Goal: Task Accomplishment & Management: Complete application form

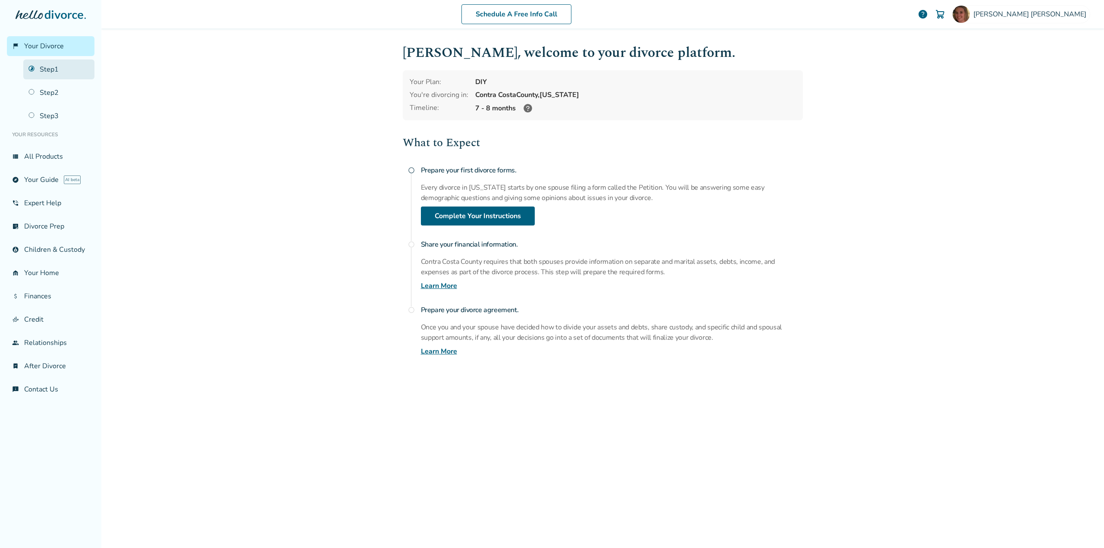
click at [42, 70] on link "Step 1" at bounding box center [58, 70] width 71 height 20
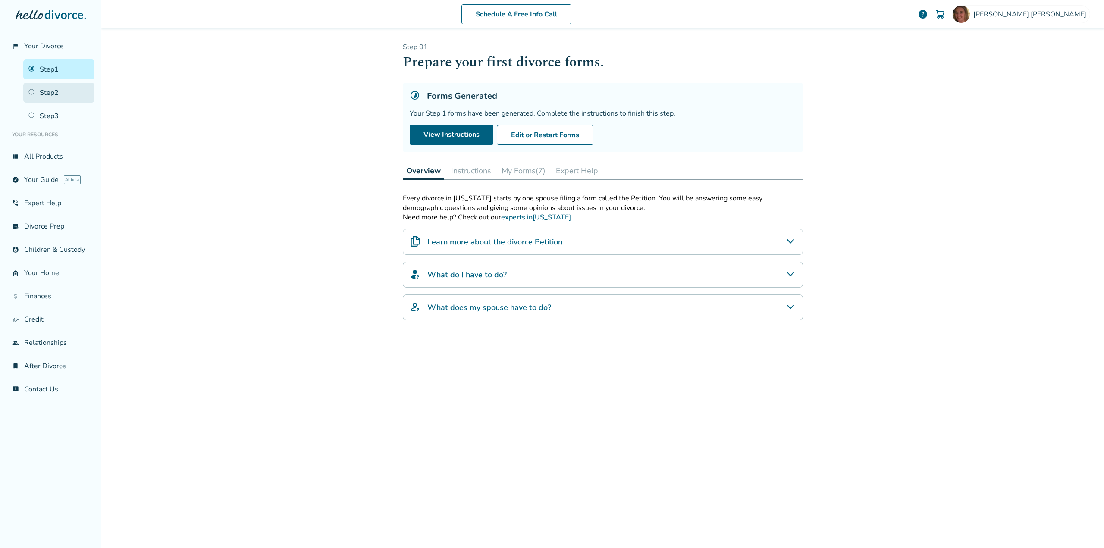
click at [57, 89] on link "Step 2" at bounding box center [58, 93] width 71 height 20
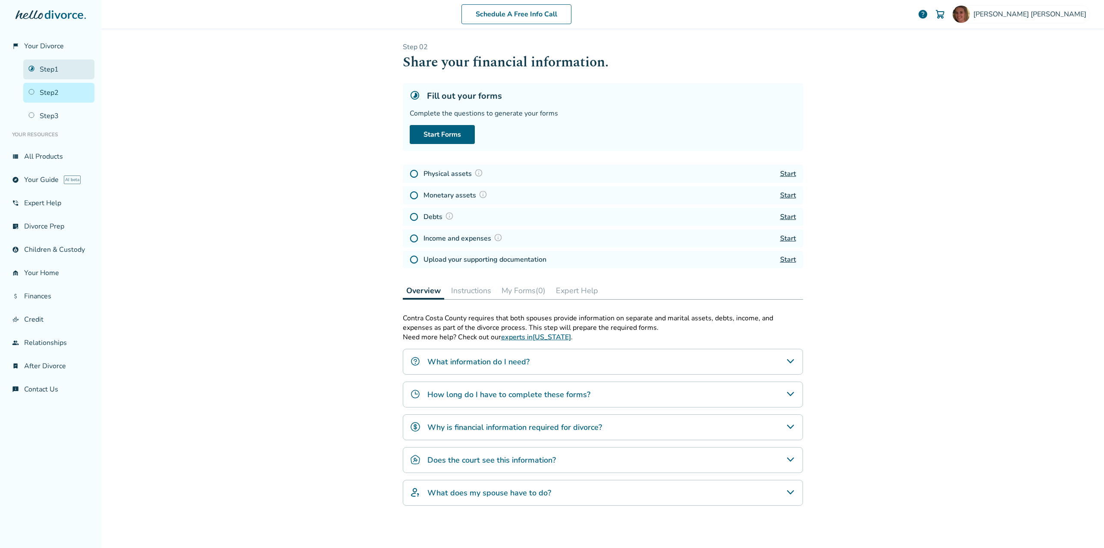
click at [46, 72] on link "Step 1" at bounding box center [58, 70] width 71 height 20
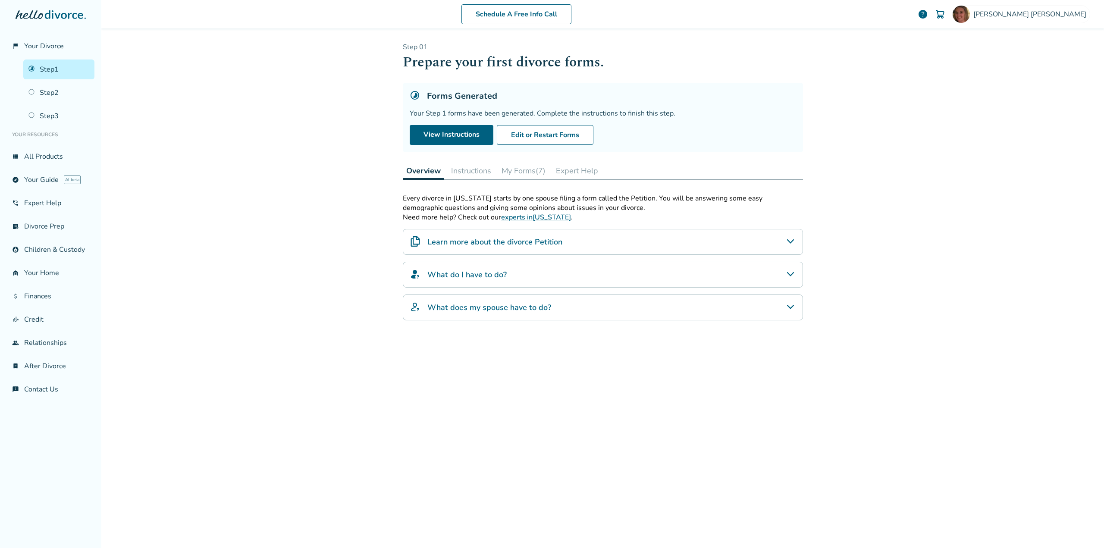
click at [476, 170] on button "Instructions" at bounding box center [471, 170] width 47 height 17
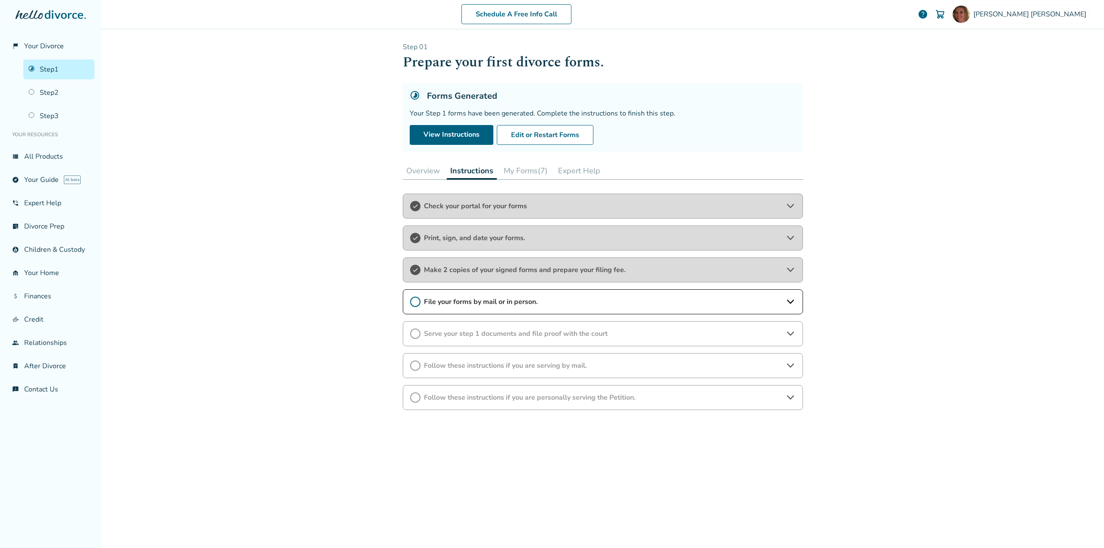
click at [410, 302] on icon at bounding box center [415, 302] width 10 height 10
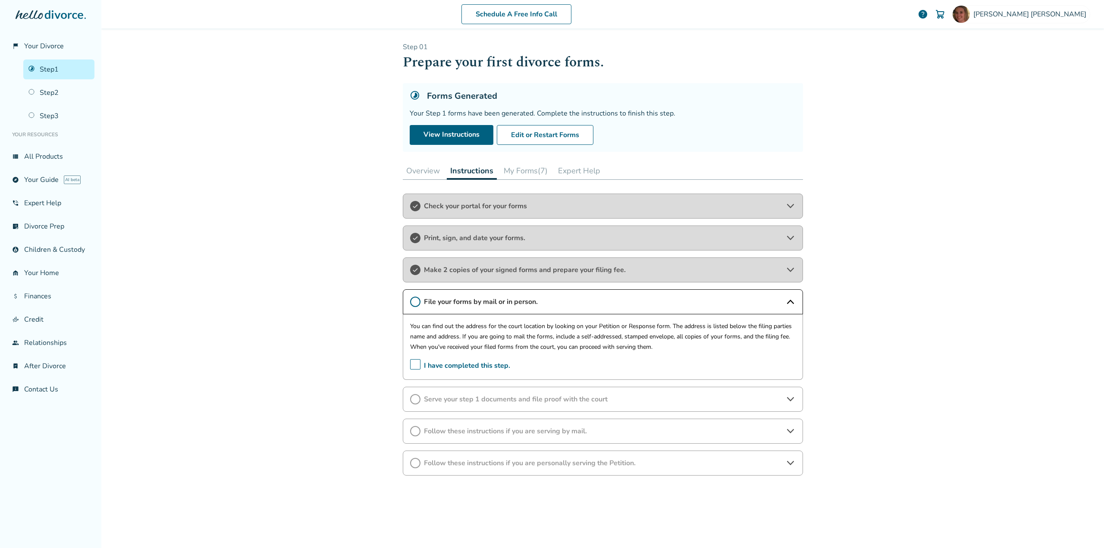
click at [410, 364] on span "I have completed this step." at bounding box center [460, 365] width 100 height 13
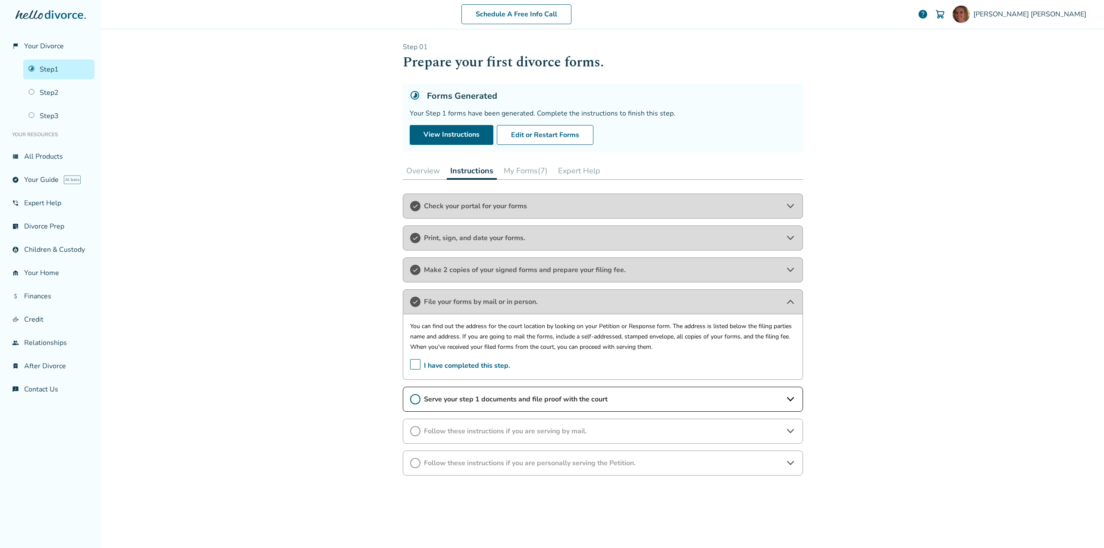
click at [785, 401] on icon at bounding box center [790, 399] width 10 height 10
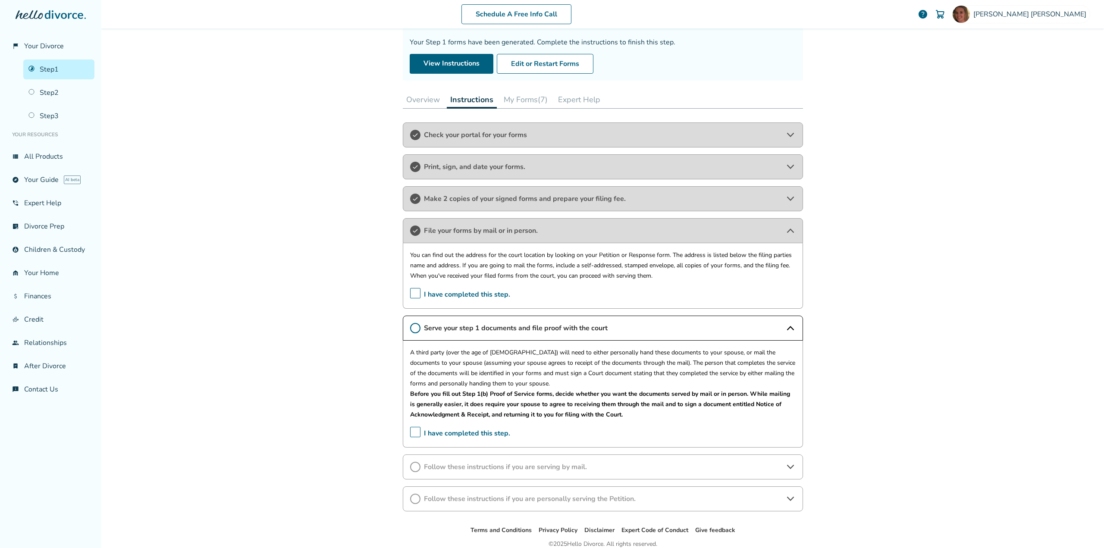
scroll to position [86, 0]
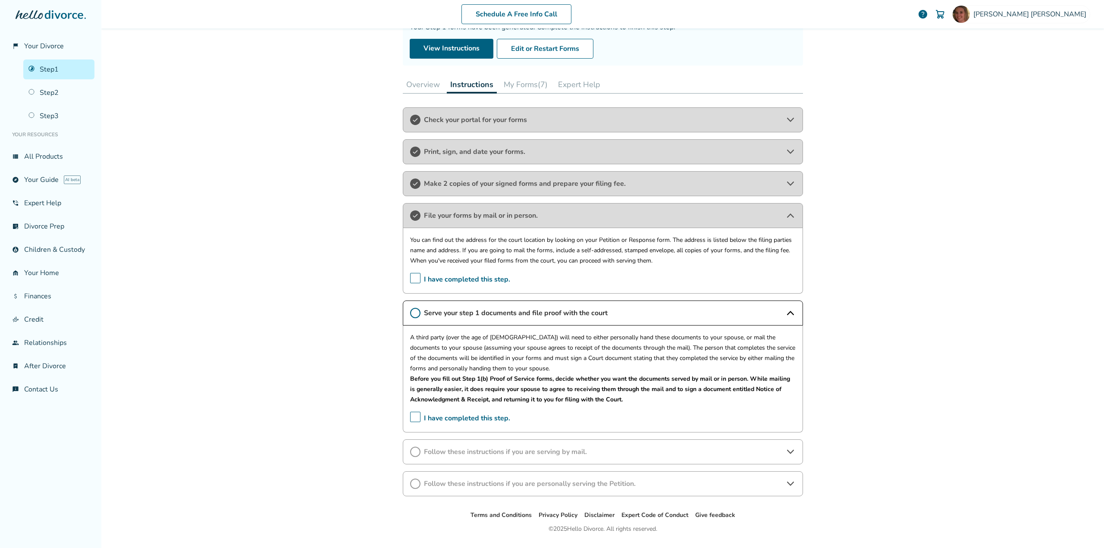
click at [454, 451] on span "Follow these instructions if you are serving by mail." at bounding box center [603, 451] width 358 height 9
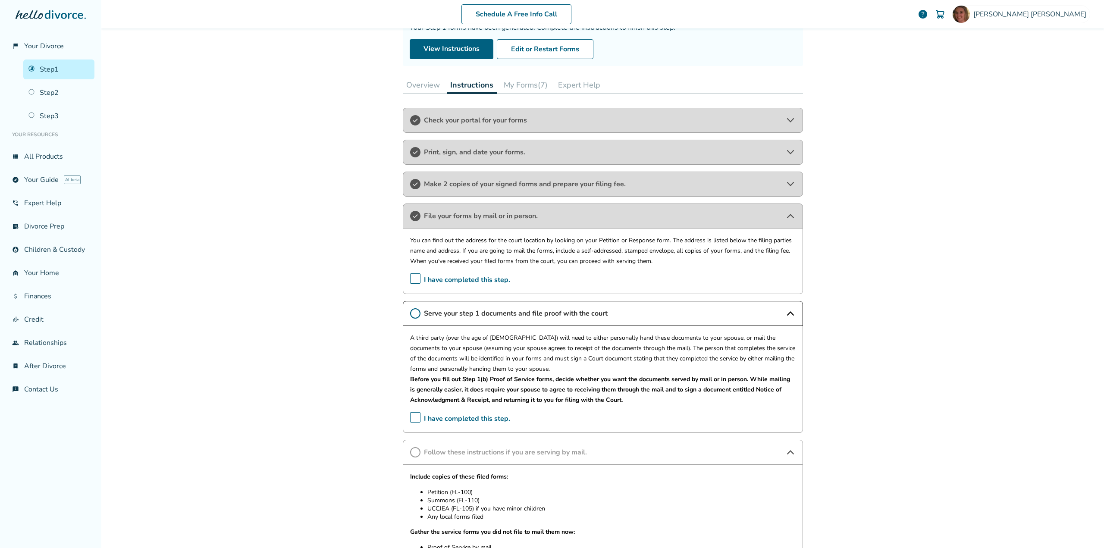
scroll to position [43, 0]
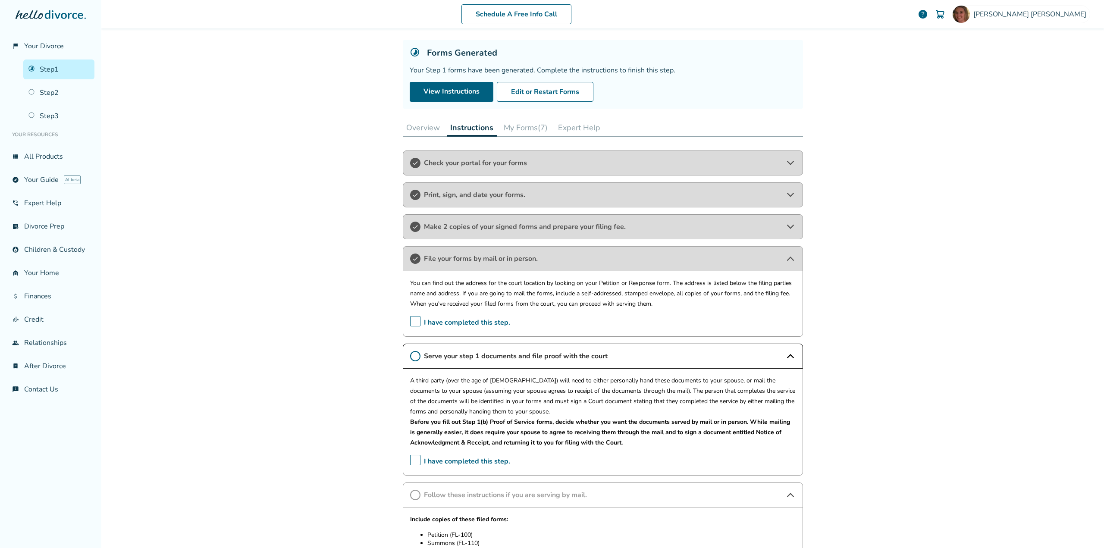
click at [519, 130] on button "My Forms (7)" at bounding box center [525, 127] width 51 height 17
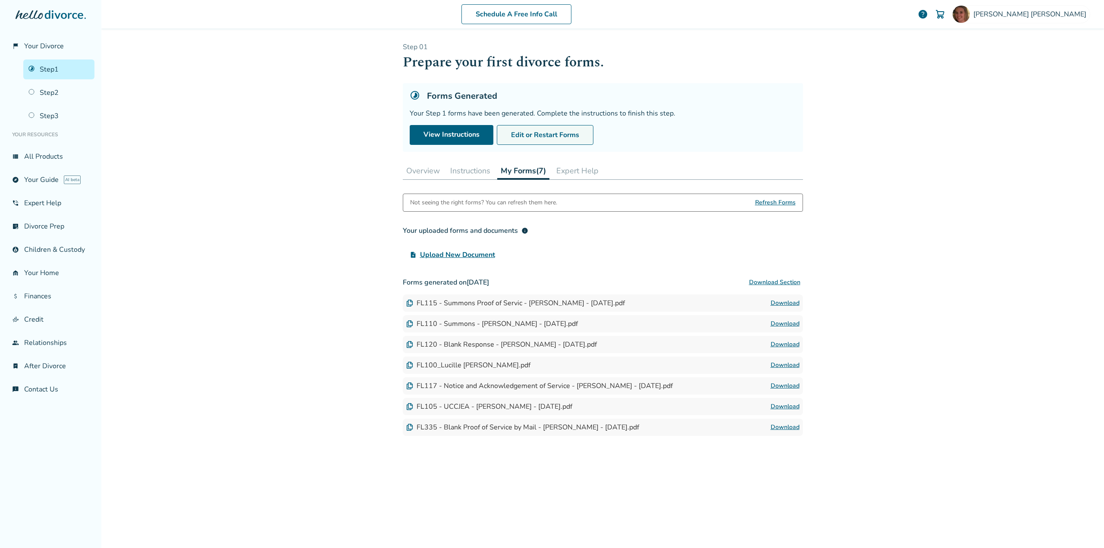
click at [541, 135] on button "Edit or Restart Forms" at bounding box center [545, 135] width 97 height 20
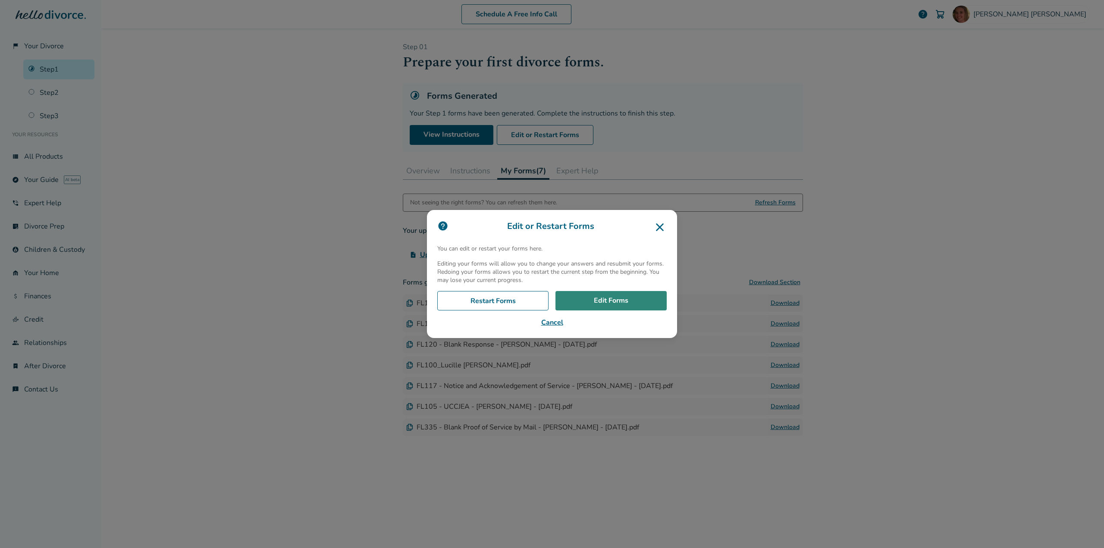
click at [591, 298] on link "Edit Forms" at bounding box center [611, 301] width 111 height 20
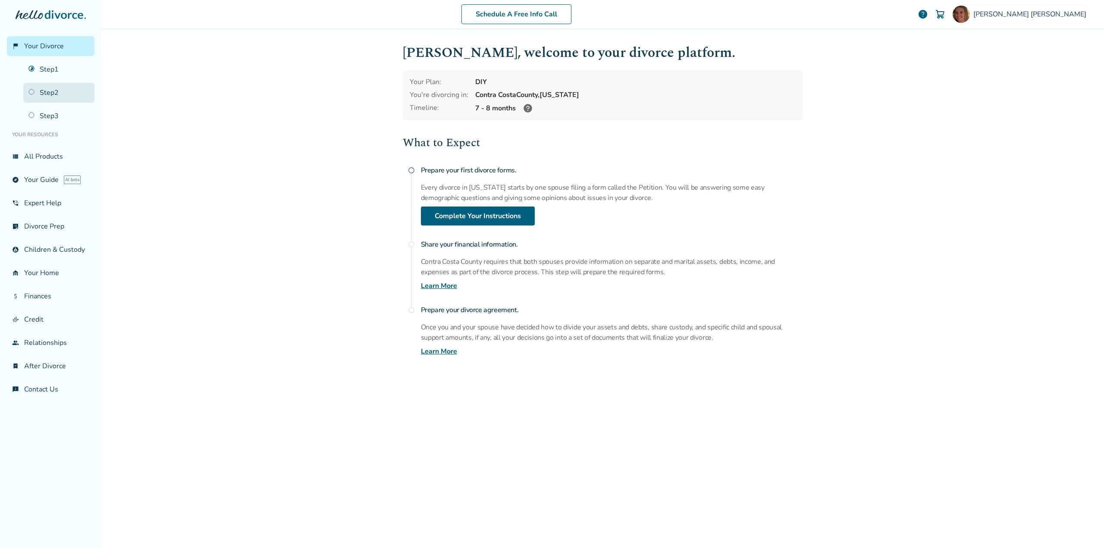
click at [48, 91] on link "Step 2" at bounding box center [58, 93] width 71 height 20
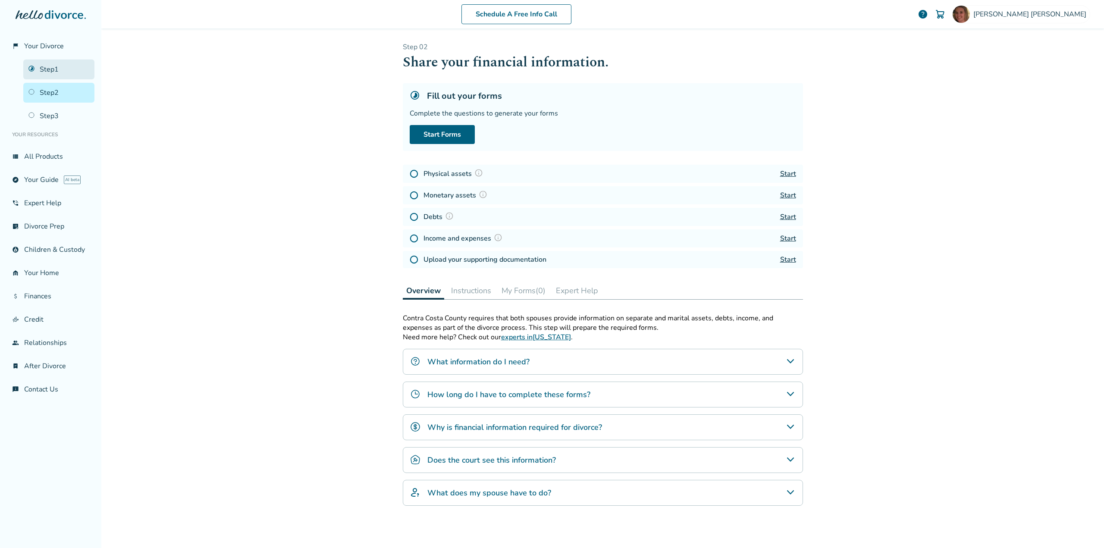
click at [47, 70] on link "Step 1" at bounding box center [58, 70] width 71 height 20
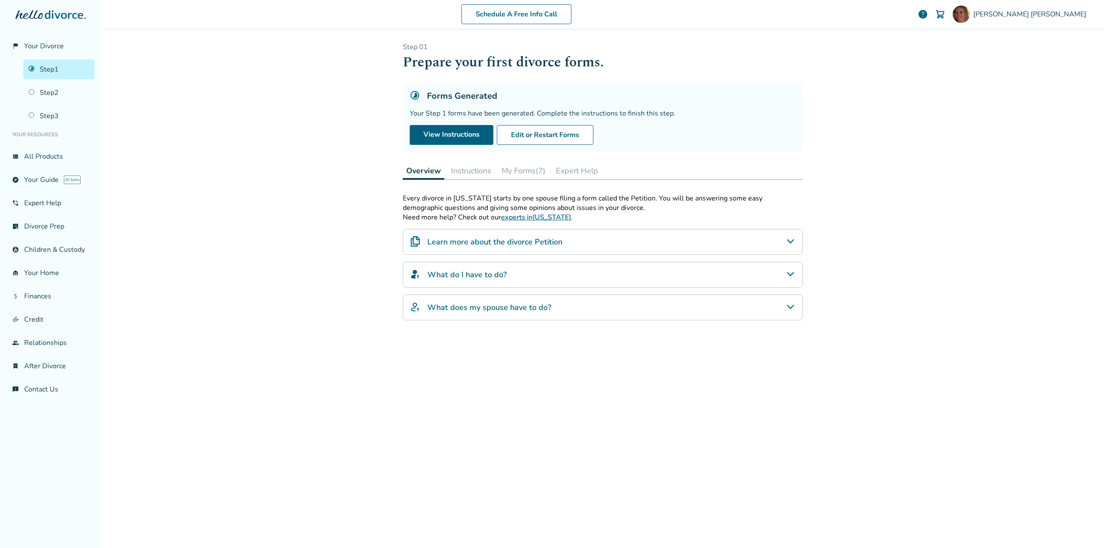
click at [469, 172] on button "Instructions" at bounding box center [471, 170] width 47 height 17
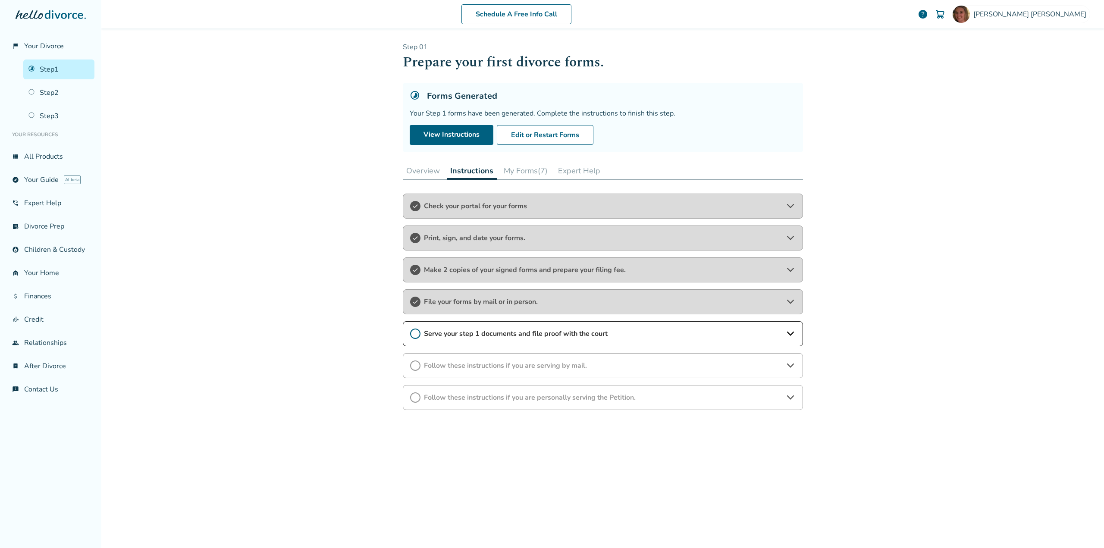
click at [562, 364] on span "Follow these instructions if you are serving by mail." at bounding box center [603, 365] width 358 height 9
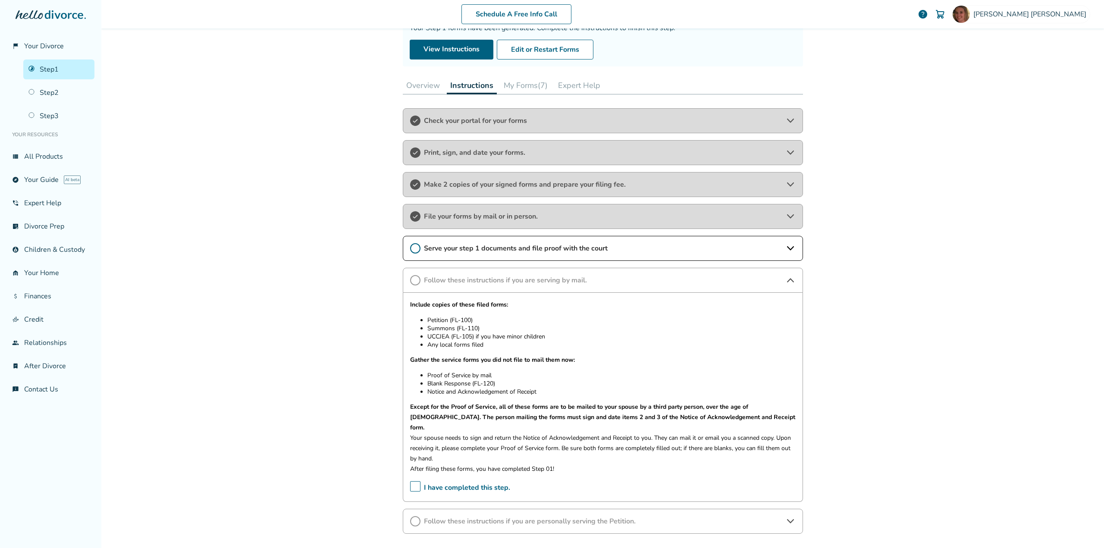
scroll to position [86, 0]
